Goal: Check status: Check status

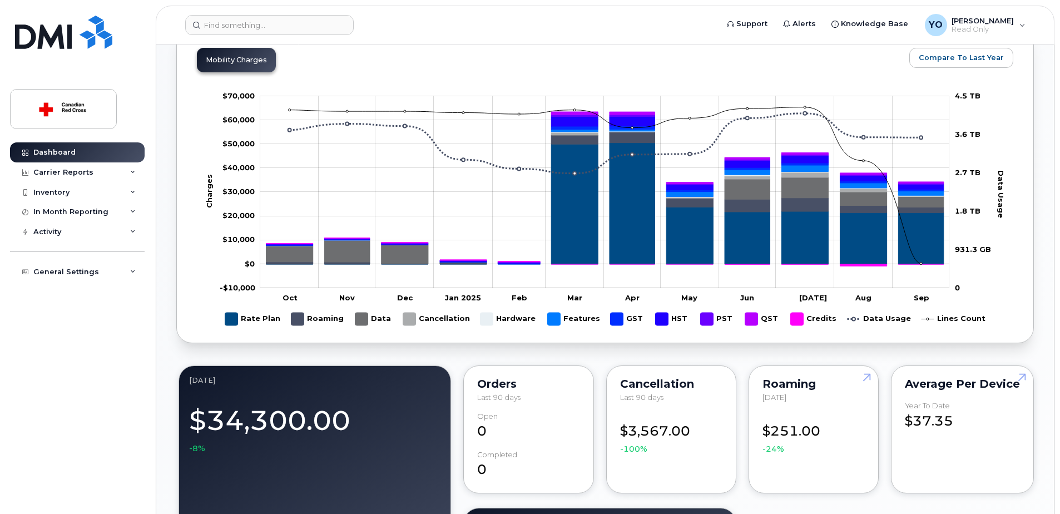
scroll to position [530, 0]
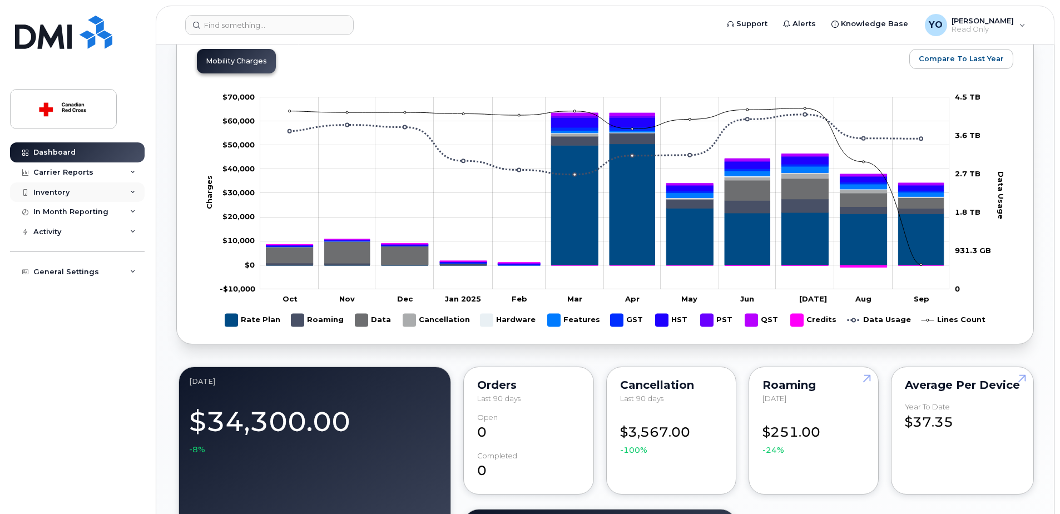
click at [127, 187] on div "Inventory" at bounding box center [77, 192] width 135 height 20
click at [93, 215] on div "Mobility Devices" at bounding box center [69, 212] width 63 height 10
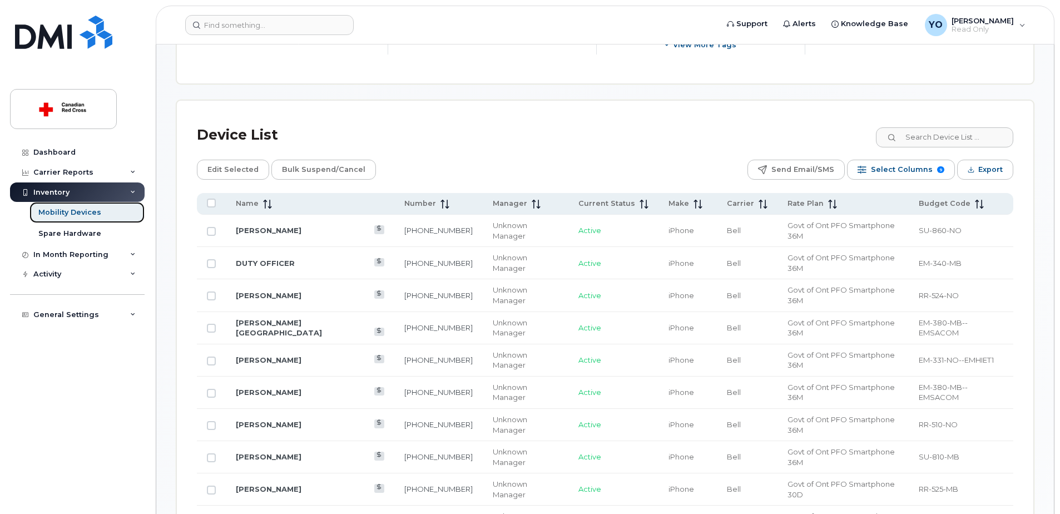
scroll to position [501, 0]
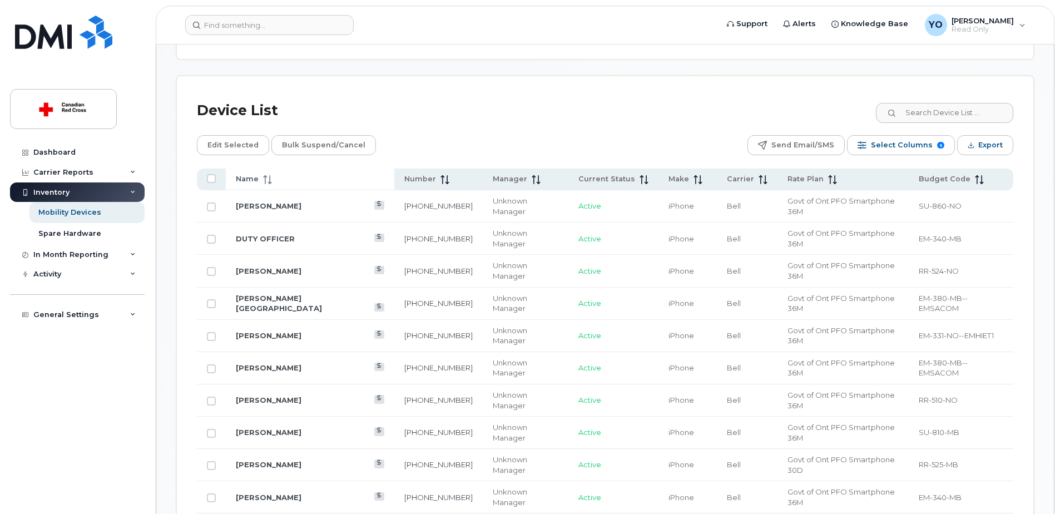
click at [270, 174] on span at bounding box center [265, 179] width 13 height 10
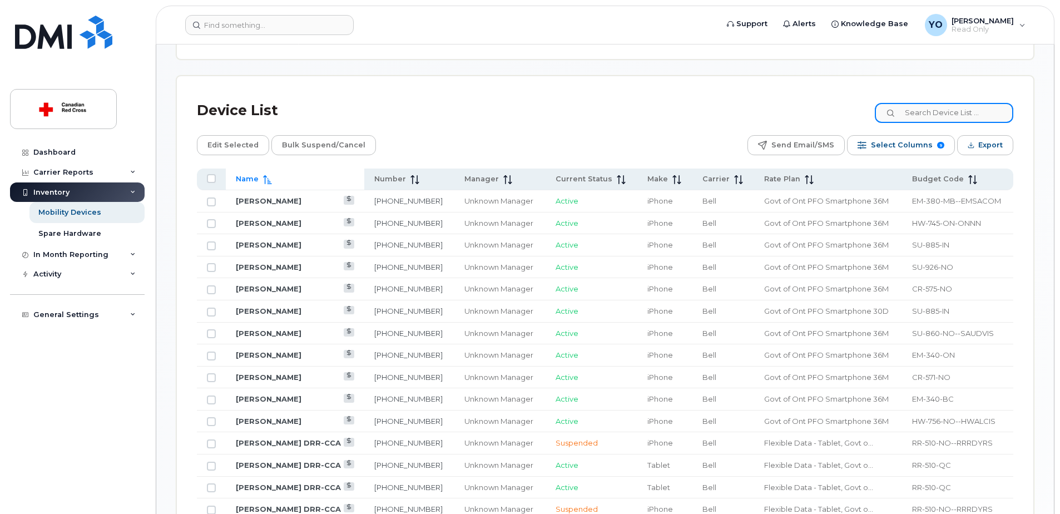
click at [952, 108] on input at bounding box center [944, 113] width 139 height 20
type input "[PERSON_NAME]"
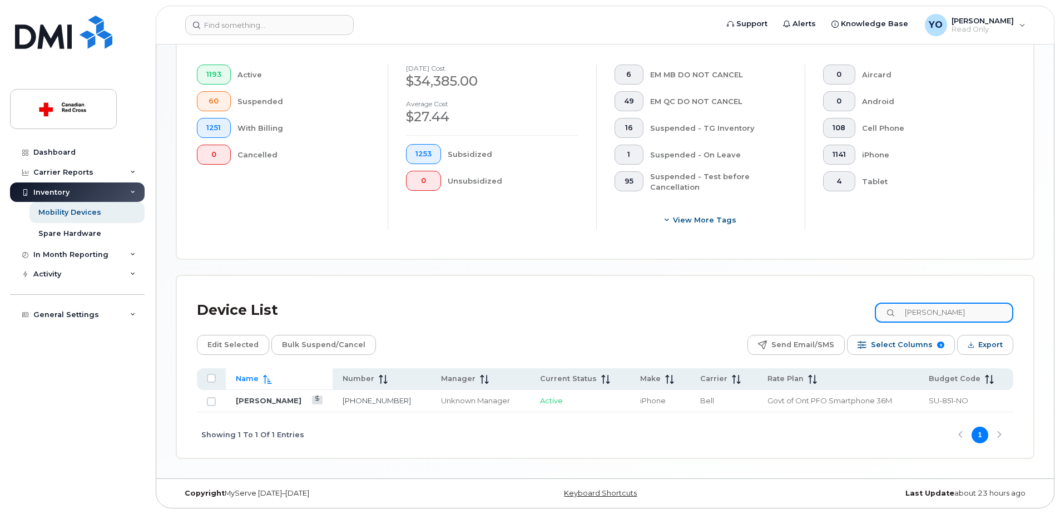
scroll to position [301, 0]
click at [269, 396] on link "[PERSON_NAME]" at bounding box center [269, 400] width 66 height 9
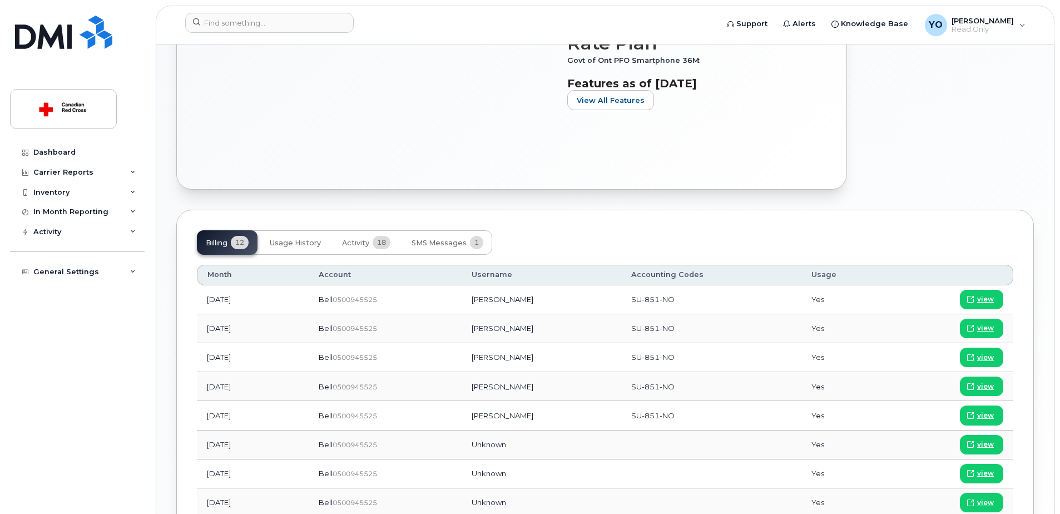
scroll to position [445, 0]
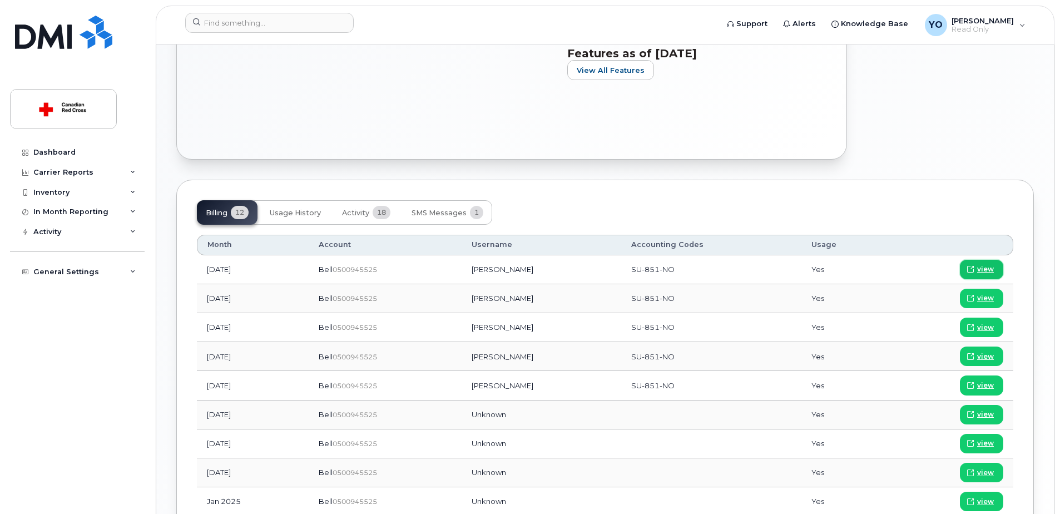
click at [986, 270] on span "view" at bounding box center [985, 269] width 17 height 10
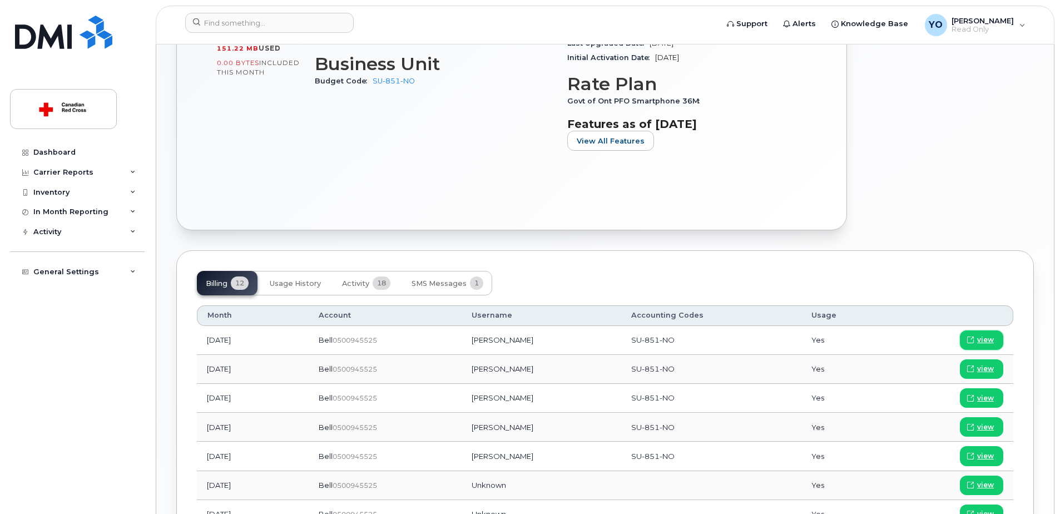
scroll to position [278, 0]
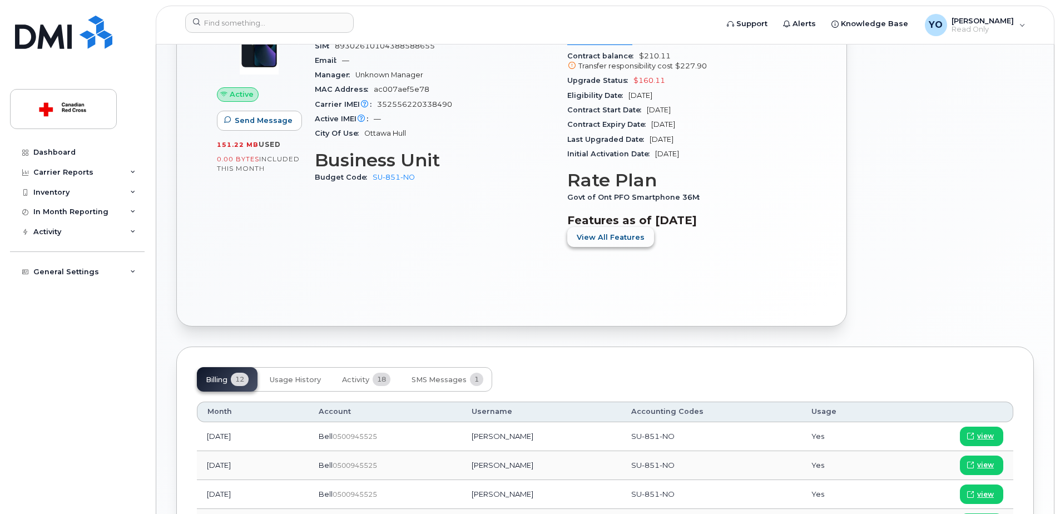
click at [618, 241] on span "View All Features" at bounding box center [611, 237] width 68 height 11
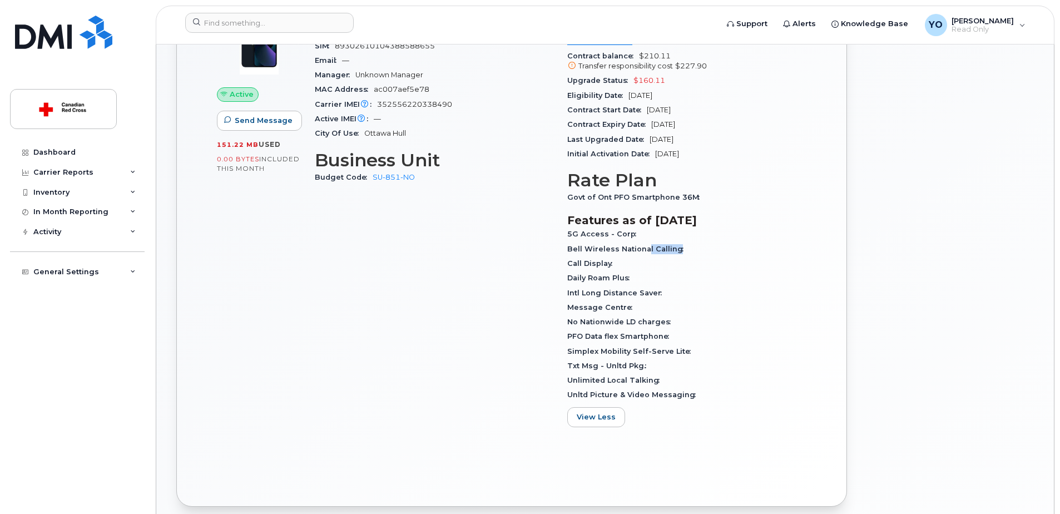
drag, startPoint x: 645, startPoint y: 248, endPoint x: 721, endPoint y: 249, distance: 76.2
click at [721, 249] on div "Bell Wireless National Calling" at bounding box center [686, 249] width 239 height 14
drag, startPoint x: 721, startPoint y: 249, endPoint x: 669, endPoint y: 283, distance: 61.9
click at [669, 283] on div "Daily Roam Plus" at bounding box center [686, 278] width 239 height 14
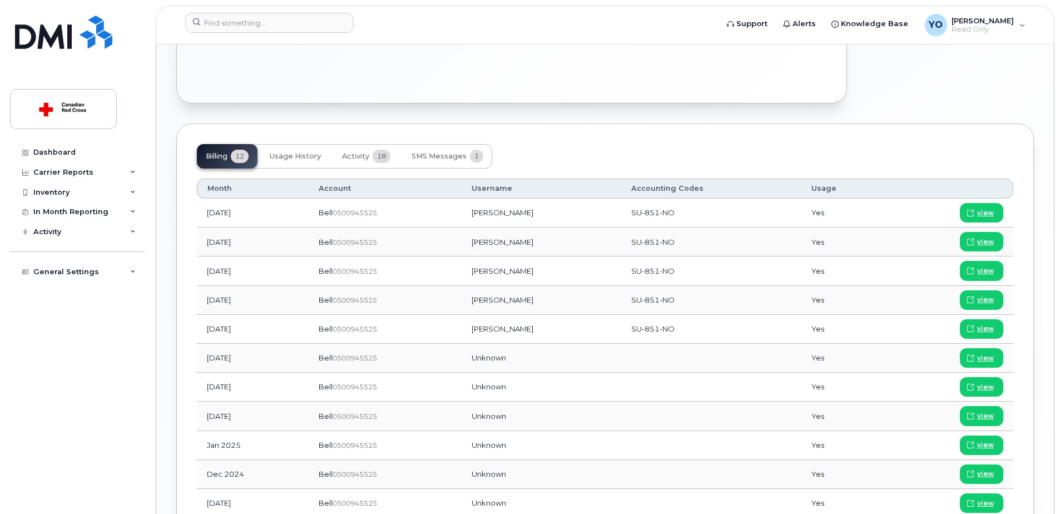
scroll to position [779, 0]
